Goal: Information Seeking & Learning: Understand process/instructions

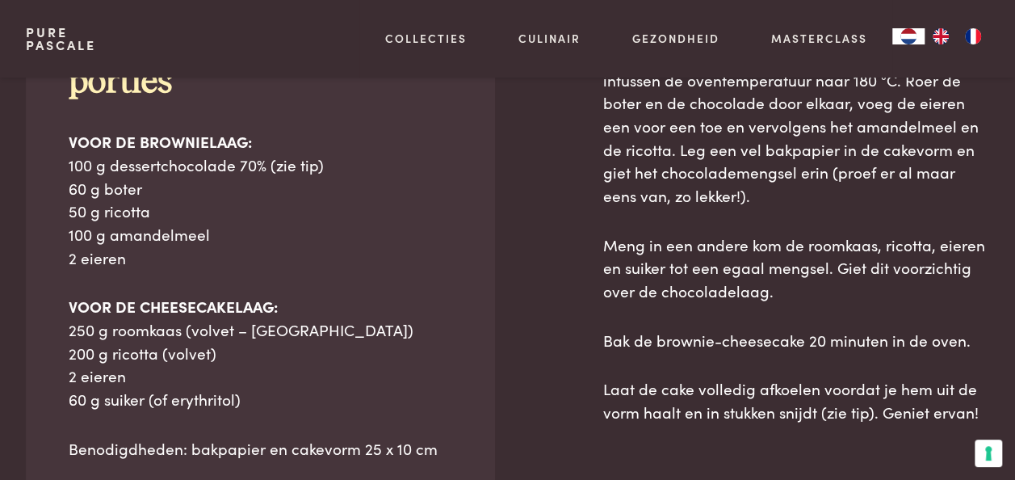
scroll to position [808, 0]
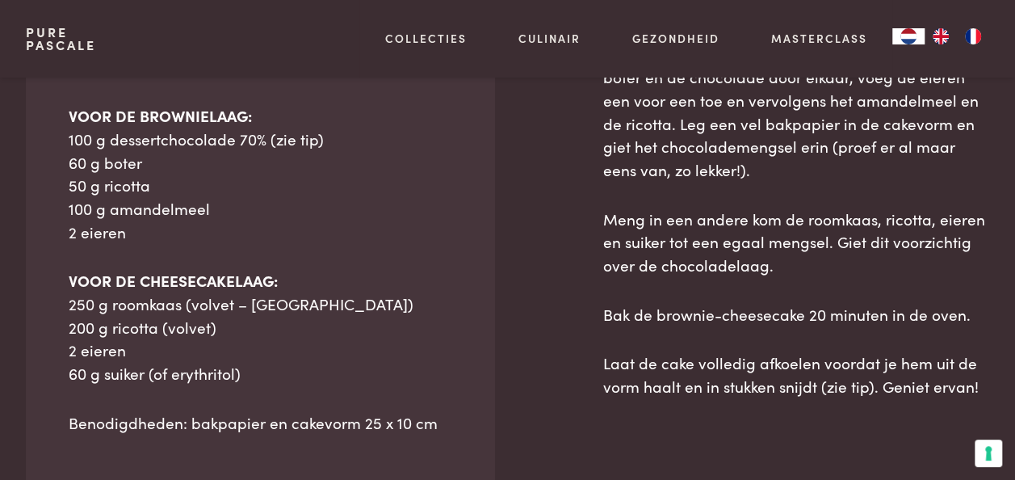
click at [184, 322] on span "200 g ricotta (volvet)" at bounding box center [143, 327] width 148 height 22
drag, startPoint x: 184, startPoint y: 322, endPoint x: 175, endPoint y: 315, distance: 11.0
click at [175, 316] on span "200 g ricotta (volvet)" at bounding box center [143, 327] width 148 height 22
click at [214, 292] on span "250 g roomkaas (volvet – [GEOGRAPHIC_DATA])" at bounding box center [241, 303] width 345 height 22
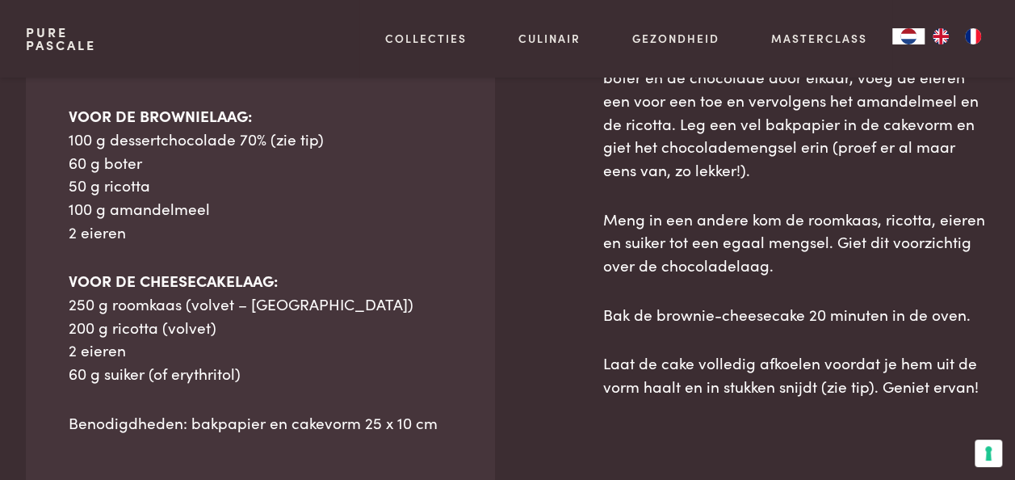
click at [206, 296] on span "250 g roomkaas (volvet – [GEOGRAPHIC_DATA])" at bounding box center [241, 303] width 345 height 22
drag, startPoint x: 206, startPoint y: 296, endPoint x: 170, endPoint y: 344, distance: 59.5
click at [170, 344] on p "VOOR DE CHEESECAKELAAG: 250 g roomkaas (volvet – [GEOGRAPHIC_DATA]) 200 g ricot…" at bounding box center [260, 327] width 383 height 116
drag, startPoint x: 145, startPoint y: 352, endPoint x: 42, endPoint y: 344, distance: 103.7
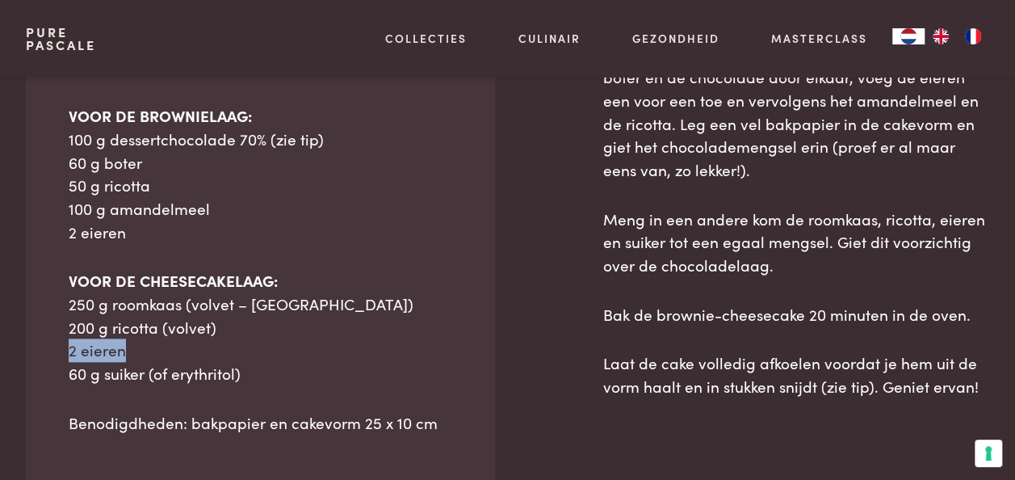
click at [42, 344] on div "Ingrediënten Dit recept is voor 6 porties VOOR DE BROWNIELAAG: 100 g dessertcho…" at bounding box center [260, 270] width 469 height 720
drag, startPoint x: 42, startPoint y: 344, endPoint x: 323, endPoint y: 286, distance: 287.1
click at [323, 284] on p "VOOR DE CHEESECAKELAAG: 250 g roomkaas (volvet – [GEOGRAPHIC_DATA]) 200 g ricot…" at bounding box center [260, 327] width 383 height 116
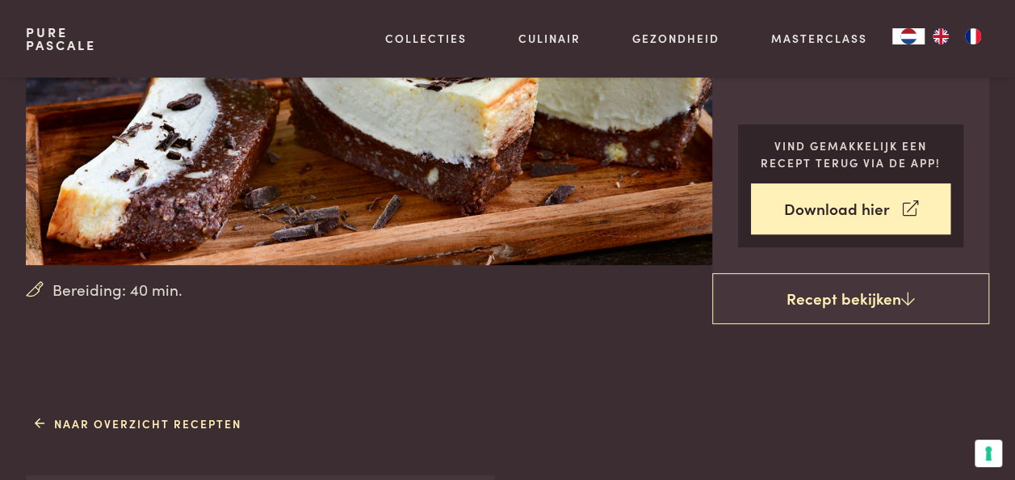
scroll to position [0, 0]
